Goal: Task Accomplishment & Management: Manage account settings

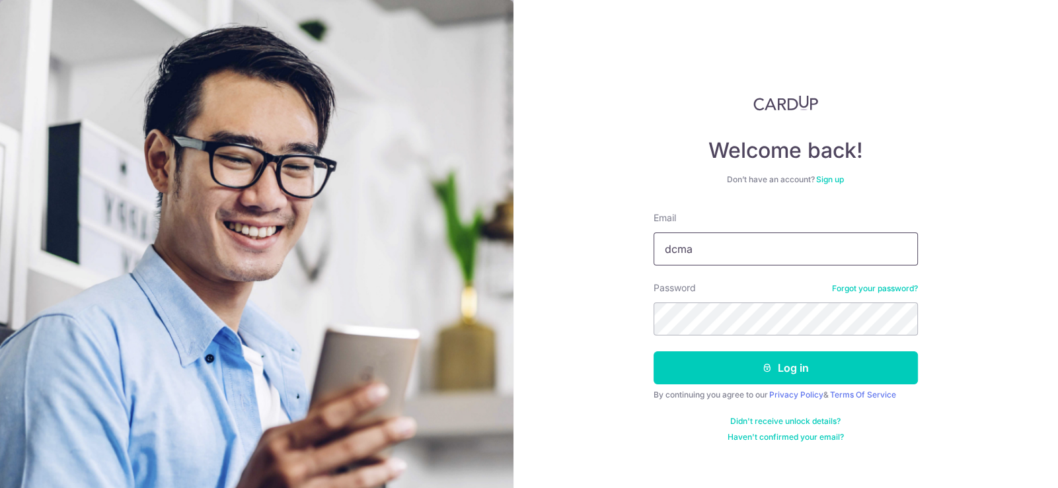
type input "[EMAIL_ADDRESS][DOMAIN_NAME]"
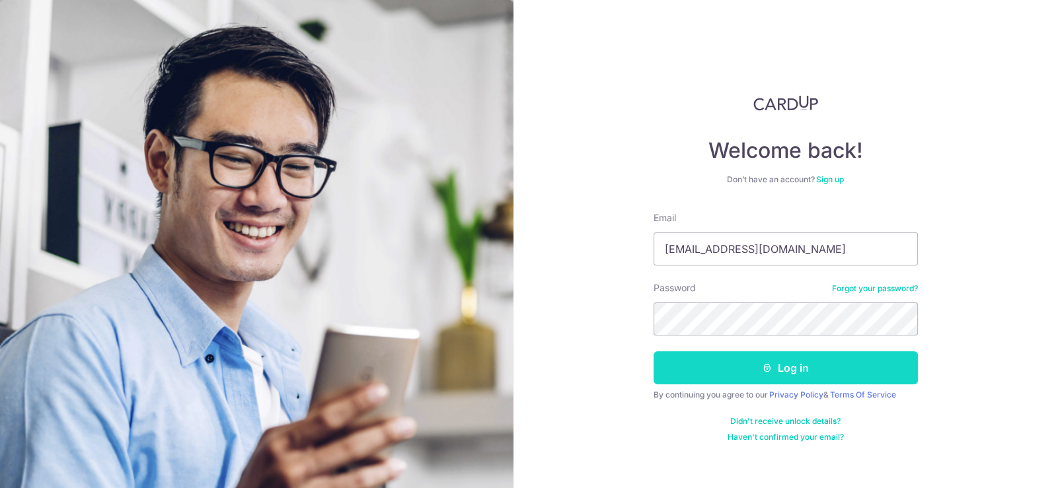
click at [835, 363] on button "Log in" at bounding box center [786, 368] width 264 height 33
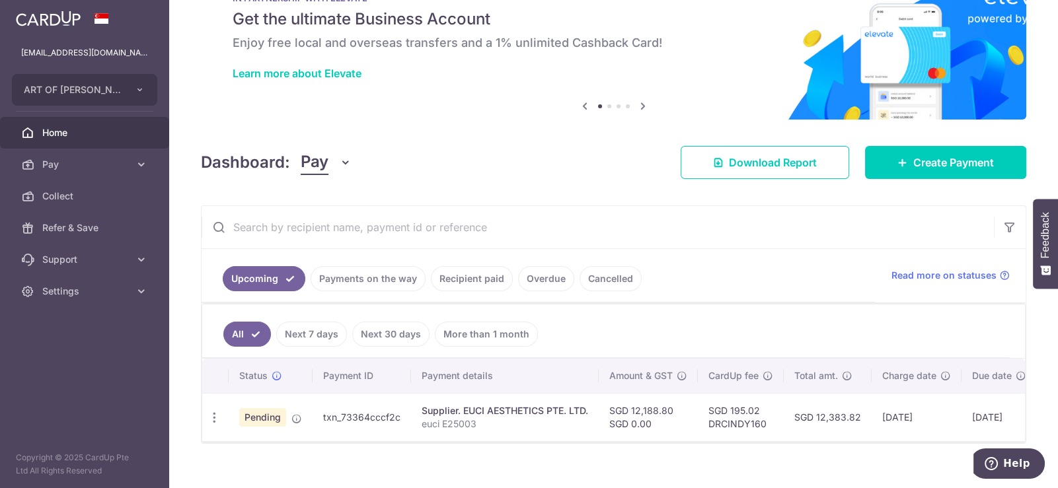
scroll to position [71, 0]
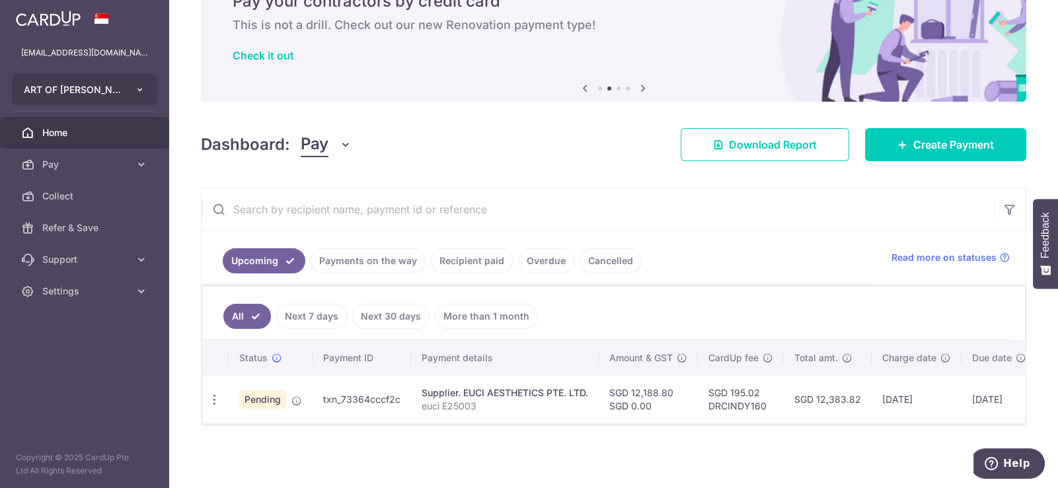
click at [132, 90] on button "ART OF CINDY PTE. LTD." at bounding box center [84, 90] width 145 height 32
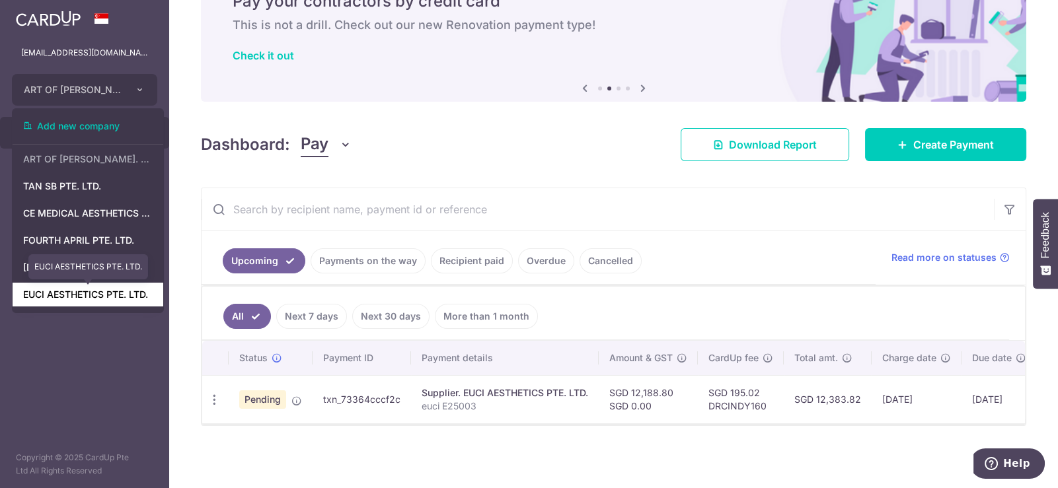
click at [87, 296] on link "EUCI AESTHETICS PTE. LTD." at bounding box center [88, 295] width 151 height 24
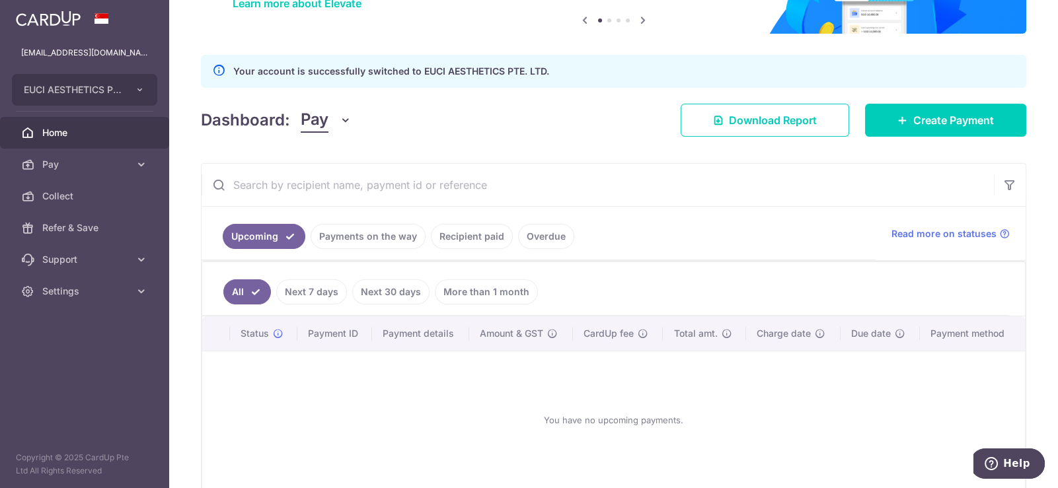
scroll to position [128, 0]
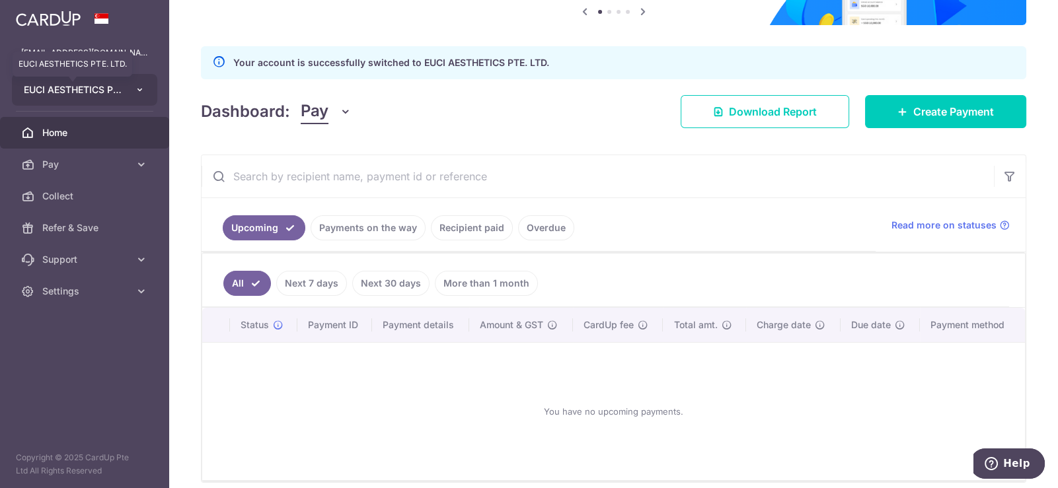
click at [73, 89] on span "EUCI AESTHETICS PTE. LTD." at bounding box center [73, 89] width 98 height 13
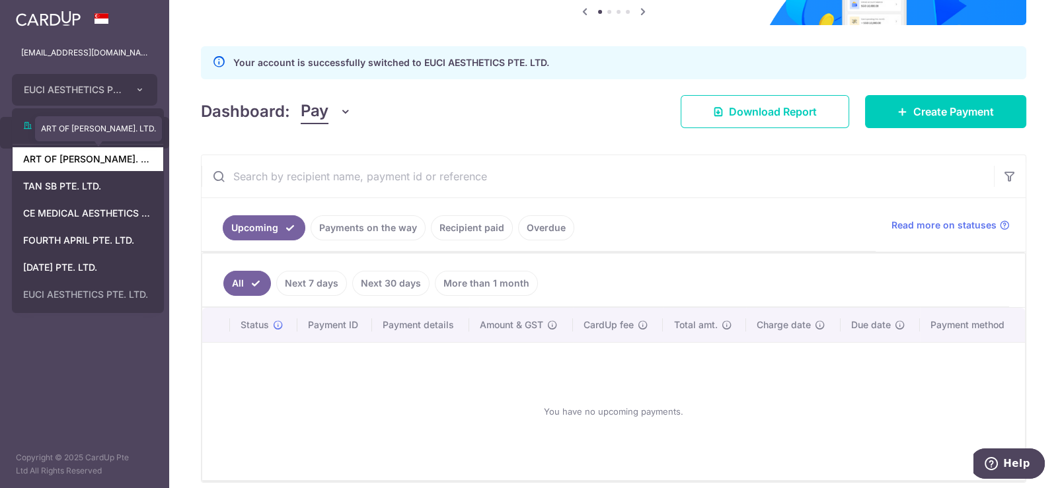
click at [84, 162] on link "ART OF CINDY PTE. LTD." at bounding box center [88, 159] width 151 height 24
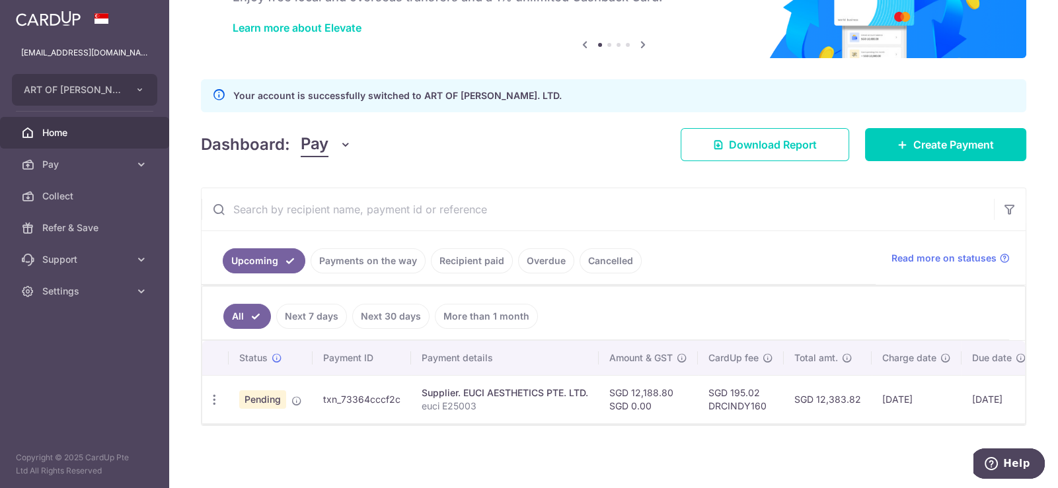
scroll to position [99, 0]
click at [213, 393] on icon "button" at bounding box center [214, 400] width 14 height 14
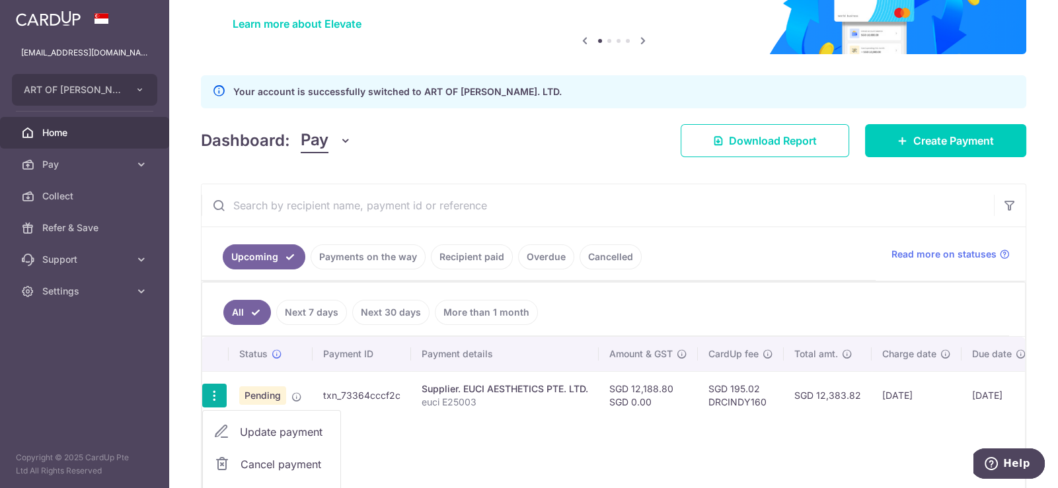
click at [264, 431] on span "Update payment" at bounding box center [285, 432] width 90 height 16
radio input "true"
type input "12,188.80"
type input "0.00"
radio input "true"
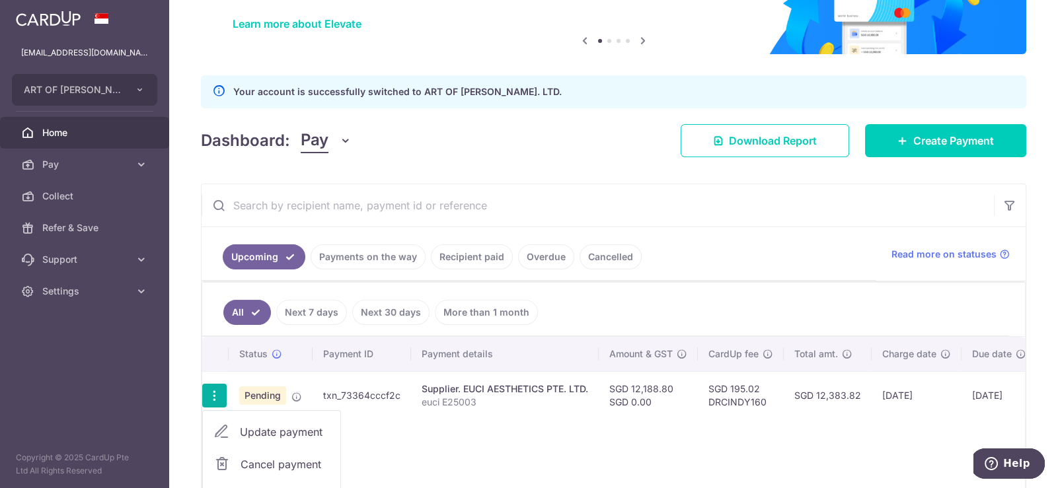
type input "05/09/2025"
type input "euci E25003"
type input "art euci E25003"
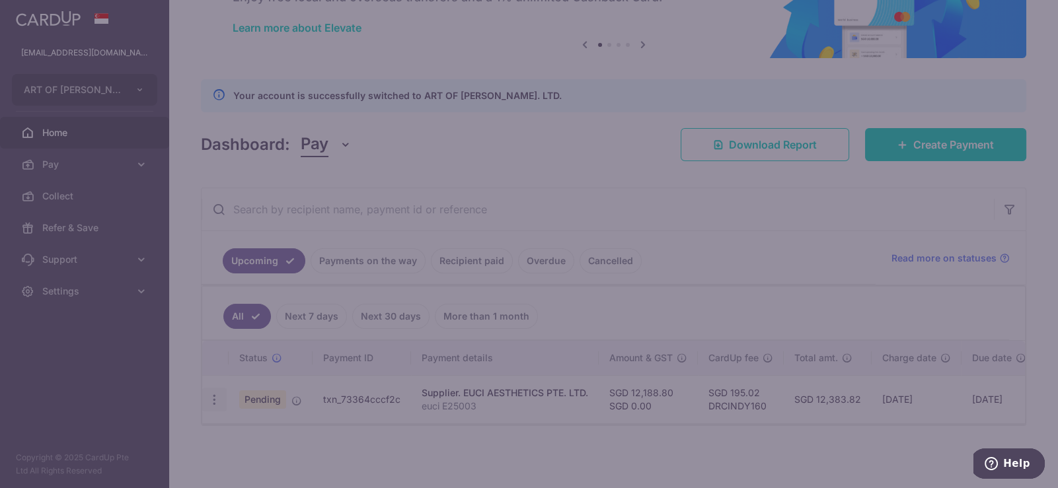
type input "DRCINDY160"
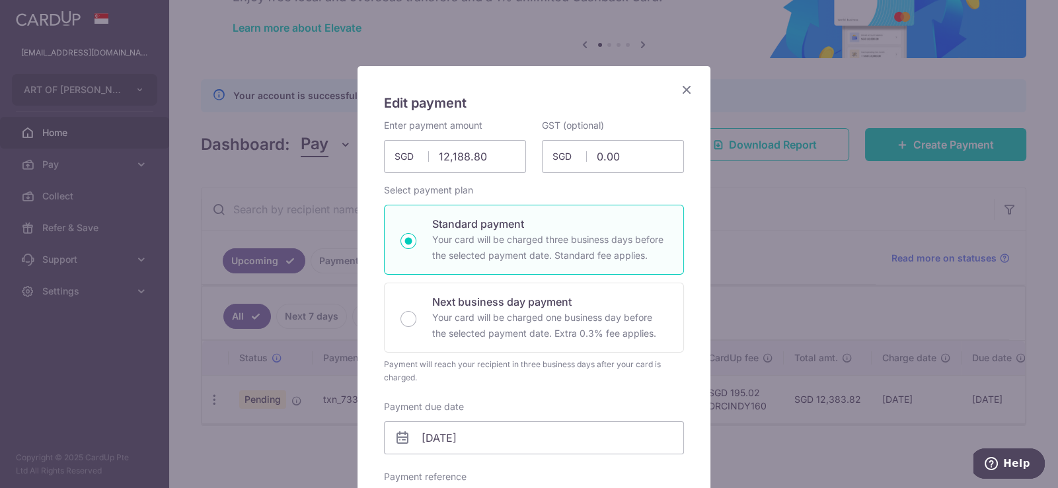
scroll to position [0, 0]
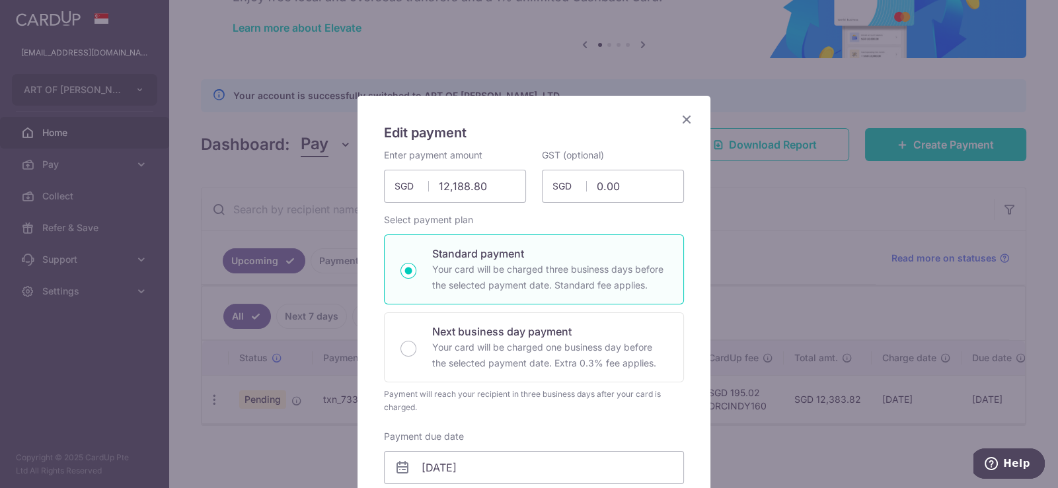
click at [684, 118] on icon "Close" at bounding box center [687, 119] width 16 height 17
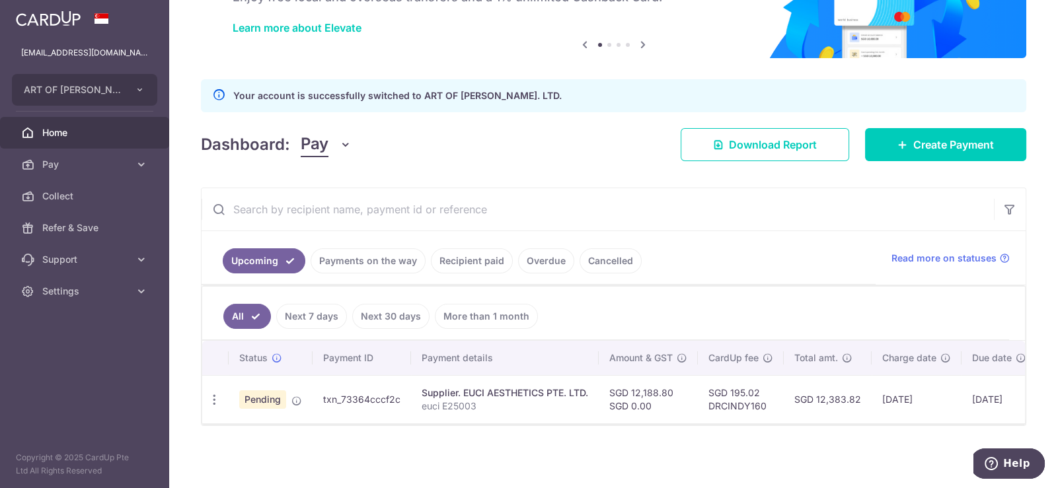
scroll to position [0, 112]
